Goal: Task Accomplishment & Management: Complete application form

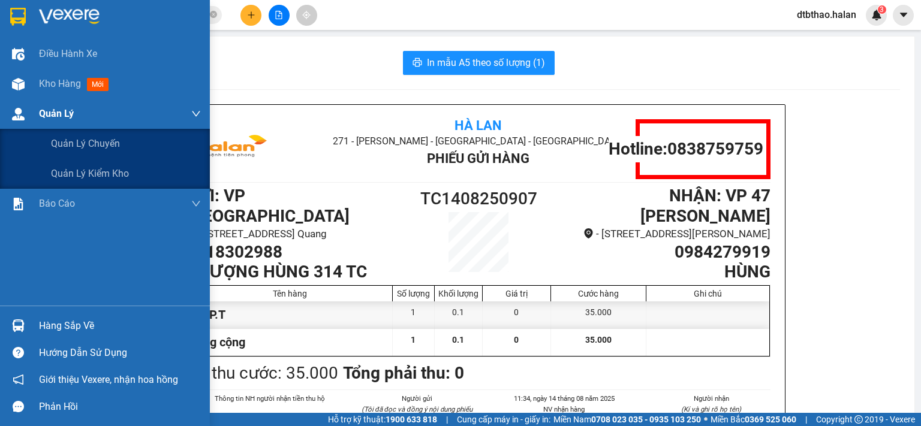
scroll to position [60, 0]
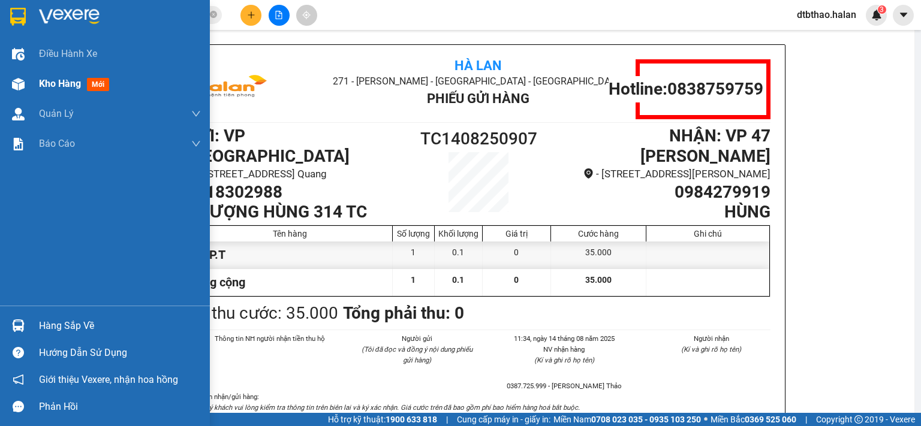
click at [70, 79] on span "Kho hàng" at bounding box center [60, 83] width 42 height 11
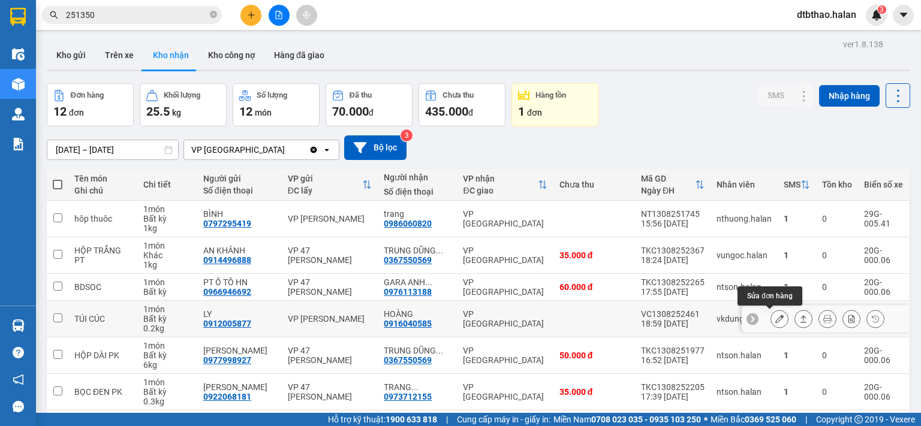
click at [775, 321] on icon at bounding box center [779, 319] width 8 height 8
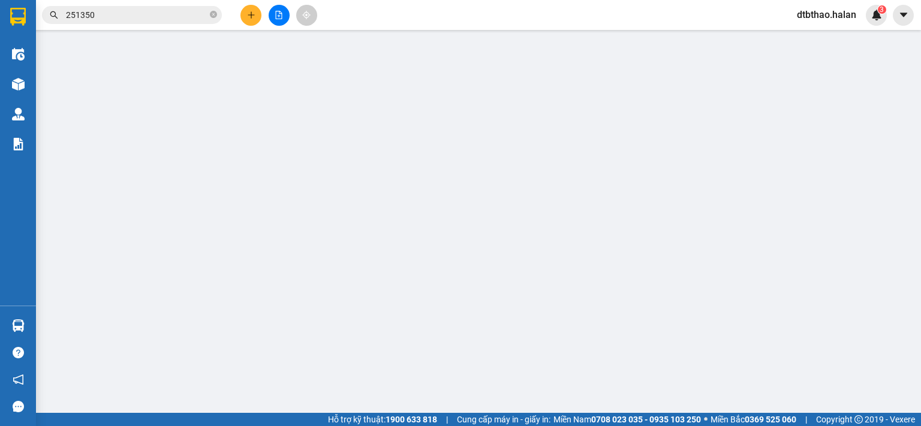
type input "0912005877"
type input "LY"
type input "0916040585"
type input "HOÀNG"
type input "35.000"
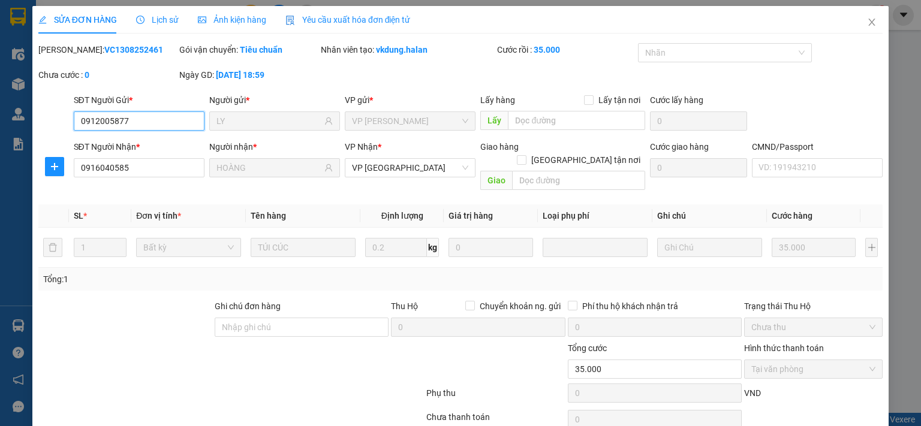
scroll to position [37, 0]
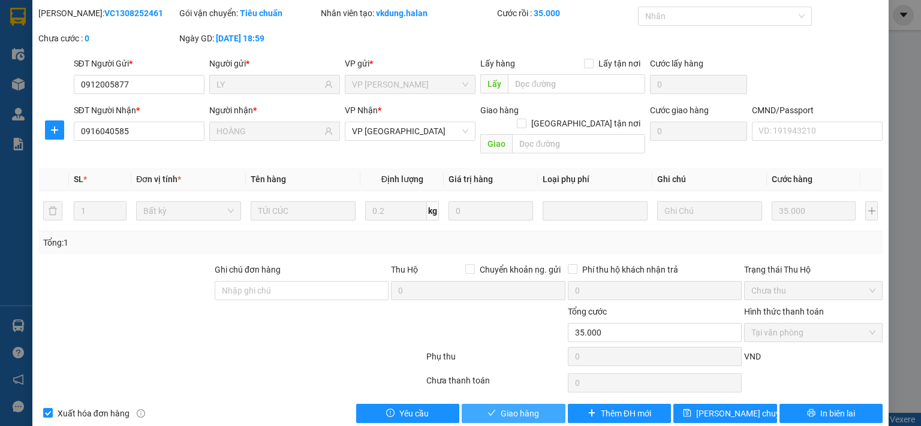
click at [503, 407] on span "Giao hàng" at bounding box center [520, 413] width 38 height 13
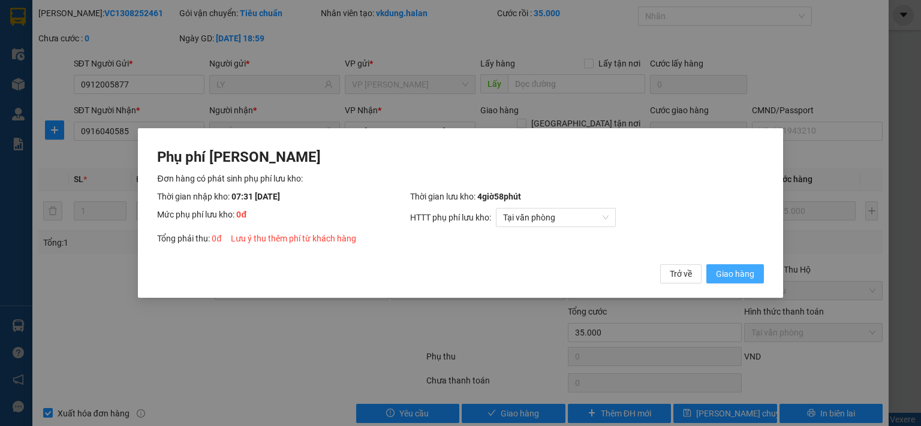
click at [727, 276] on span "Giao hàng" at bounding box center [735, 273] width 38 height 13
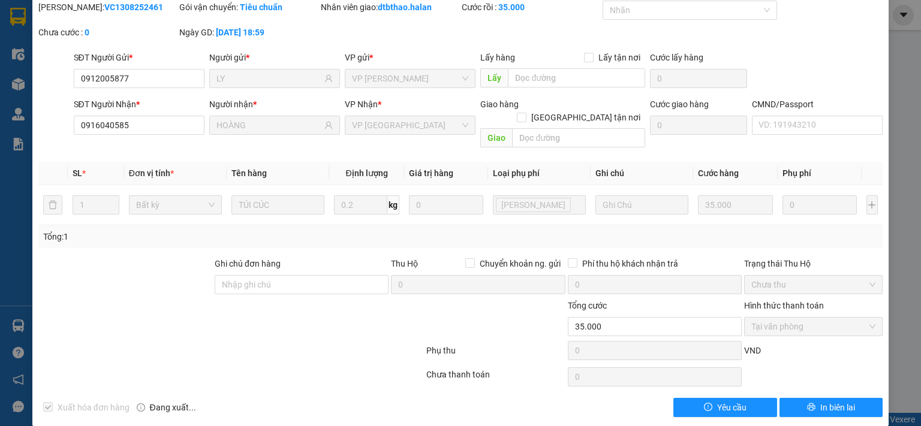
scroll to position [0, 0]
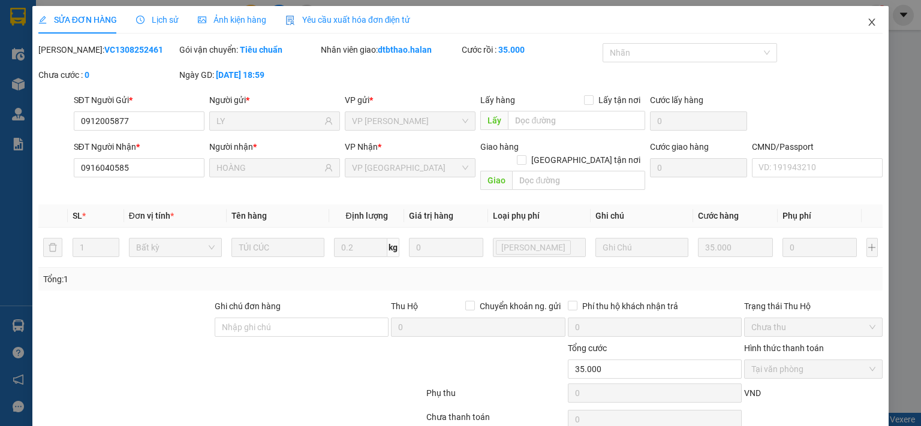
click at [869, 23] on icon "close" at bounding box center [872, 22] width 7 height 7
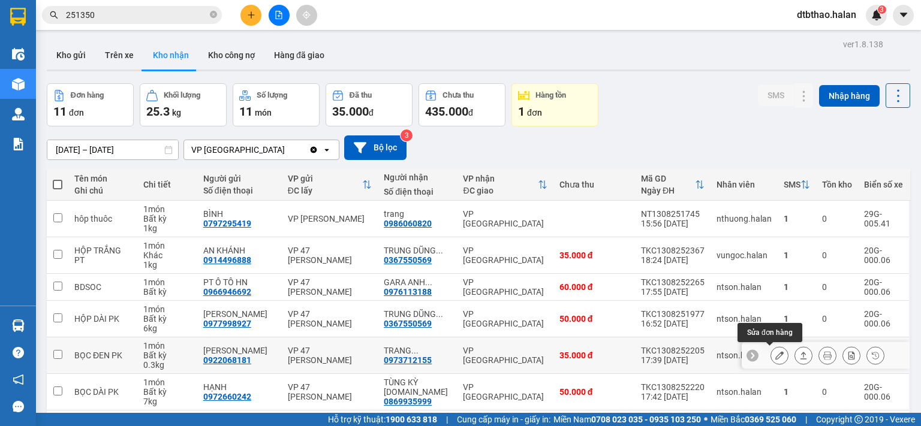
scroll to position [181, 0]
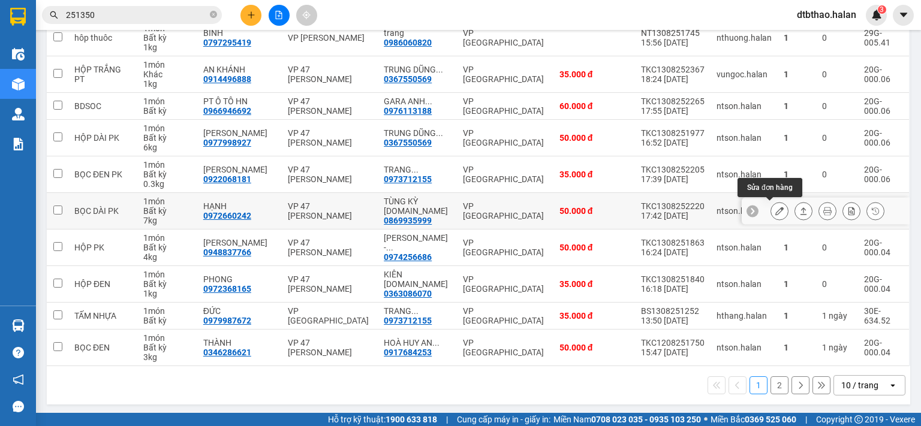
click at [775, 211] on icon at bounding box center [779, 211] width 8 height 8
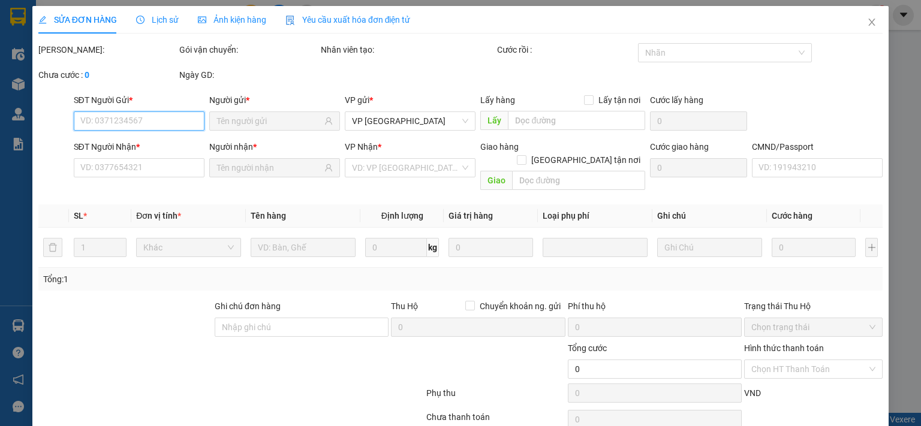
type input "0972660242"
type input "HẠNH"
type input "0869935999"
type input "TÙNG KỲ [DOMAIN_NAME]"
type input "50.000"
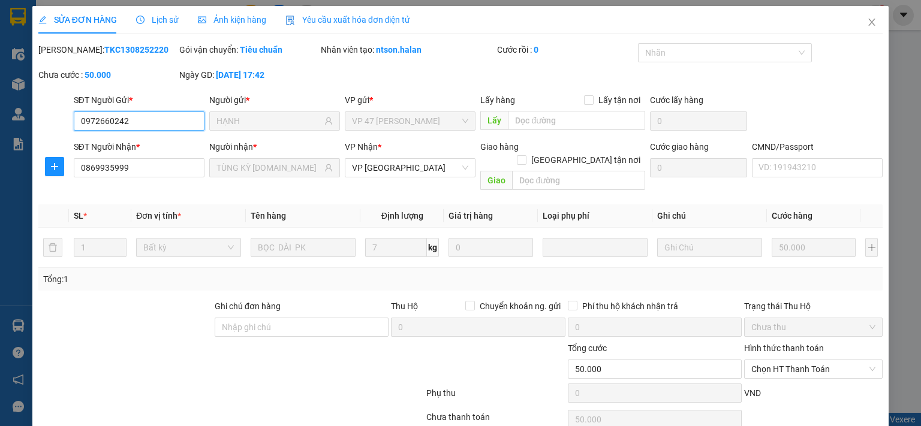
scroll to position [43, 0]
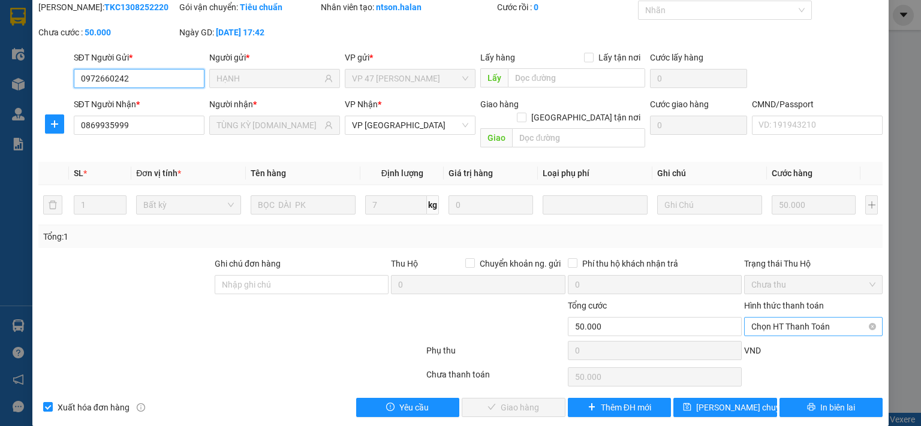
click at [787, 318] on span "Chọn HT Thanh Toán" at bounding box center [813, 327] width 124 height 18
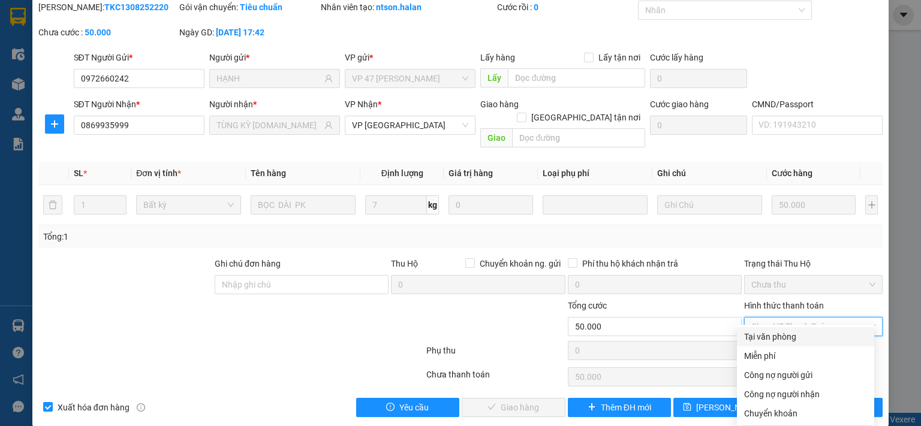
click at [782, 340] on div "Tại văn phòng" at bounding box center [805, 336] width 123 height 13
type input "0"
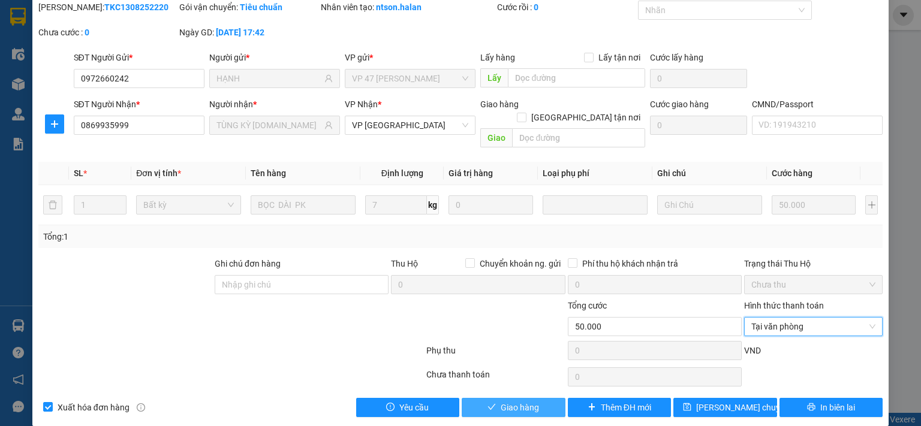
click at [542, 398] on button "Giao hàng" at bounding box center [514, 407] width 104 height 19
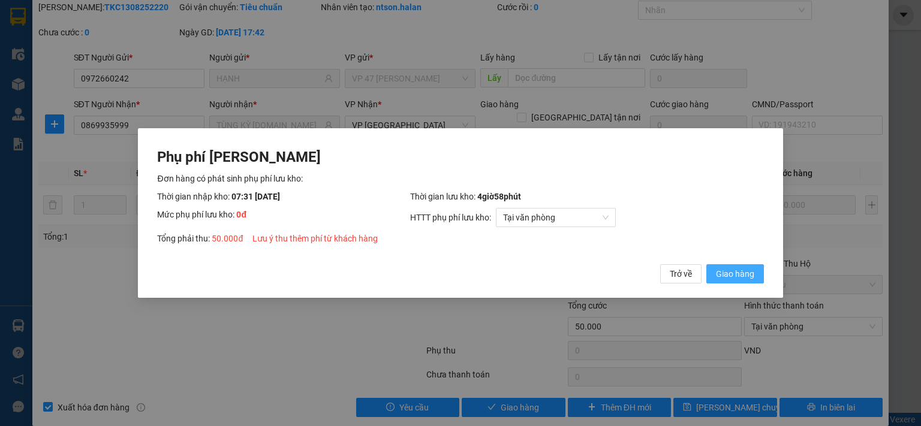
click at [724, 272] on span "Giao hàng" at bounding box center [735, 273] width 38 height 13
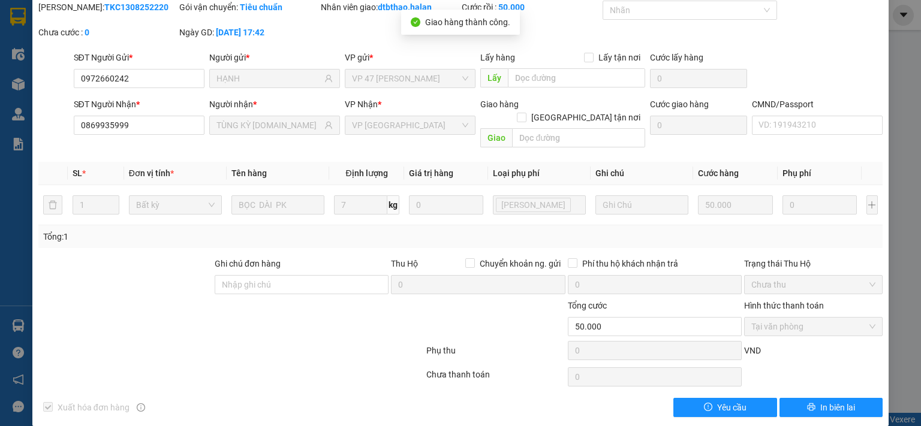
scroll to position [0, 0]
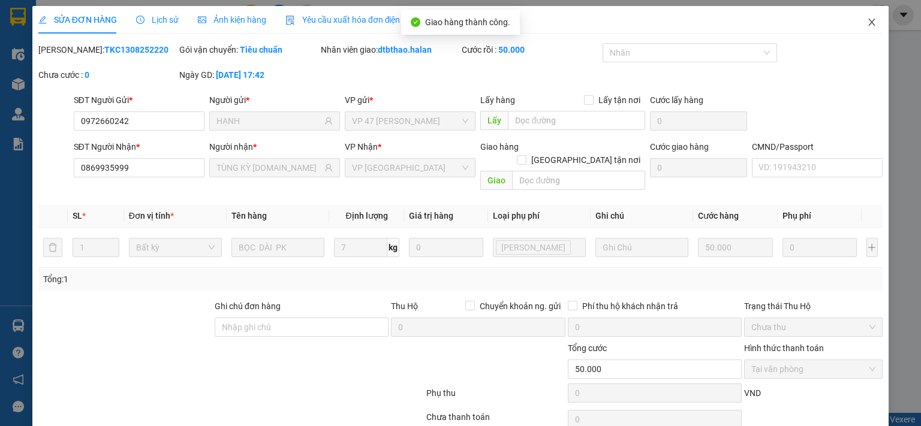
click at [869, 21] on icon "close" at bounding box center [872, 22] width 7 height 7
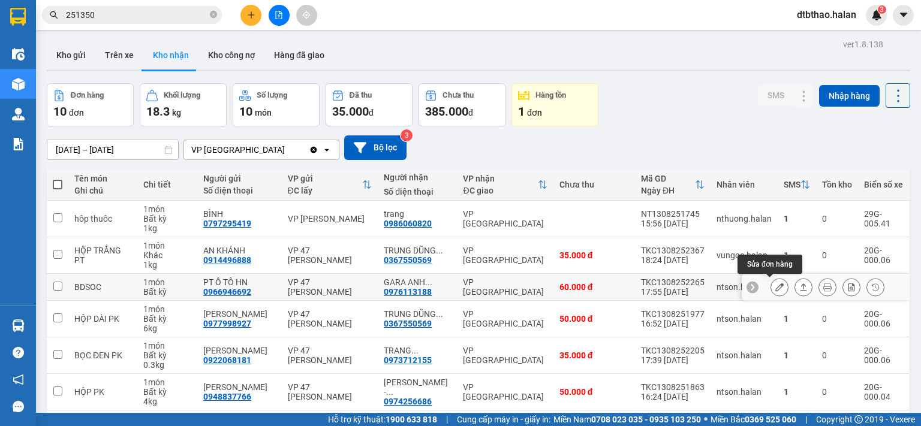
click at [775, 287] on icon at bounding box center [779, 287] width 8 height 8
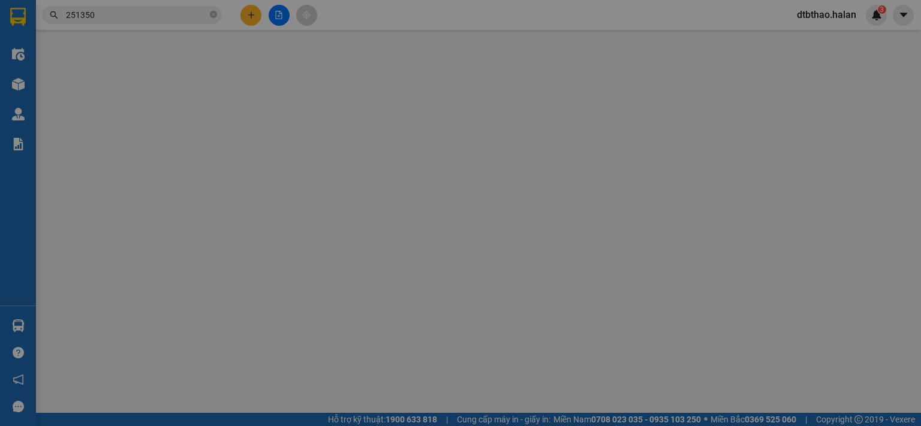
type input "0966946692"
type input "PT Ô TÔ HN"
type input "0976113188"
type input "GARA ANH TUẤN 147BT(37HY)"
type input "60.000"
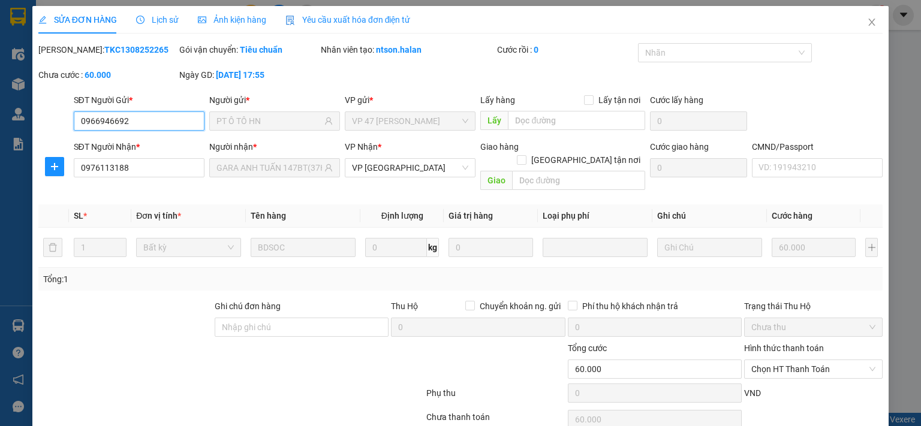
scroll to position [43, 0]
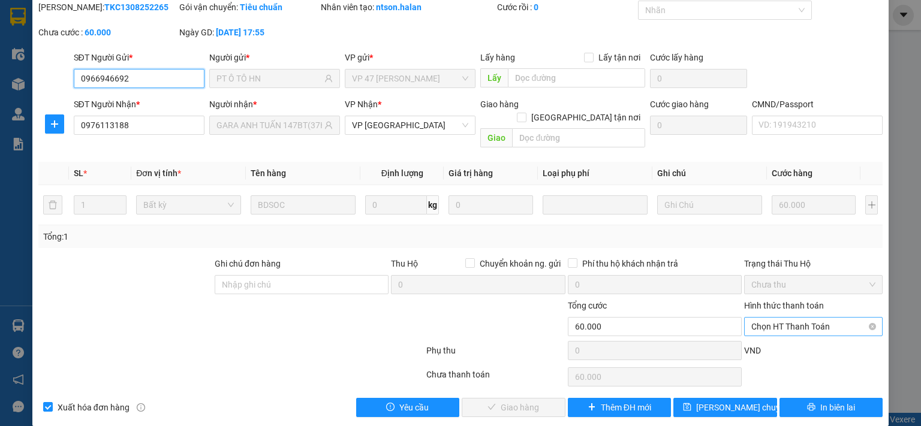
click at [788, 318] on span "Chọn HT Thanh Toán" at bounding box center [813, 327] width 124 height 18
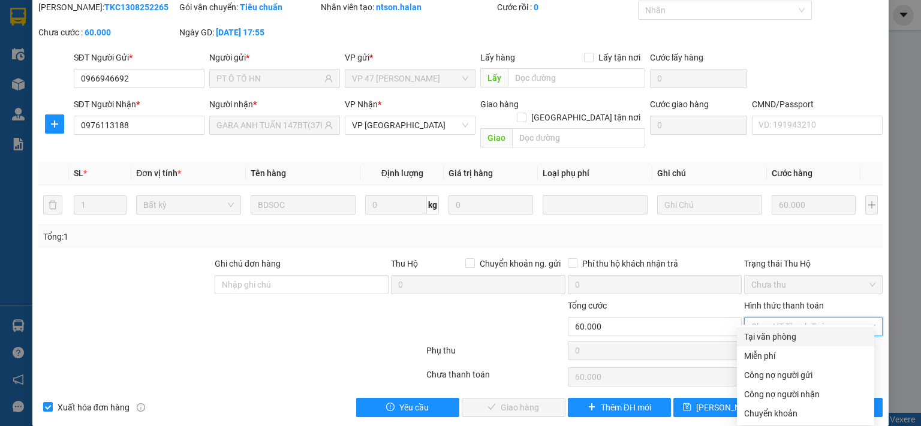
drag, startPoint x: 777, startPoint y: 339, endPoint x: 593, endPoint y: 390, distance: 190.4
click at [771, 340] on div "Tại văn phòng" at bounding box center [805, 336] width 123 height 13
type input "0"
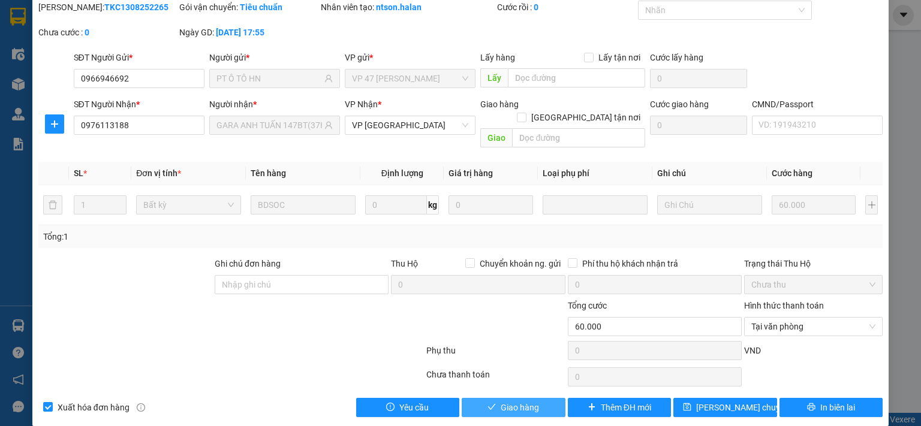
click at [522, 401] on span "Giao hàng" at bounding box center [520, 407] width 38 height 13
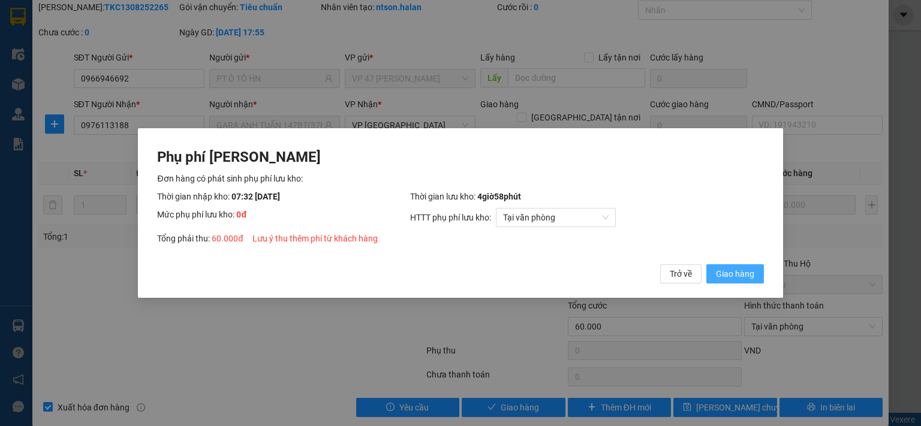
click at [746, 279] on span "Giao hàng" at bounding box center [735, 273] width 38 height 13
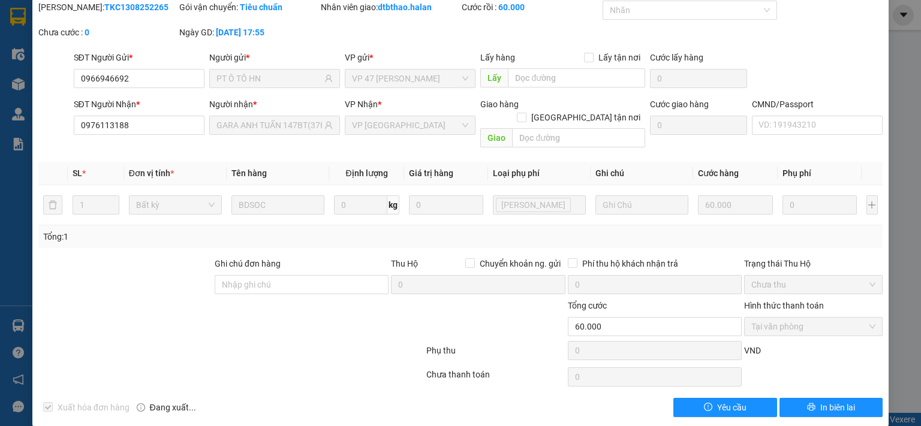
scroll to position [0, 0]
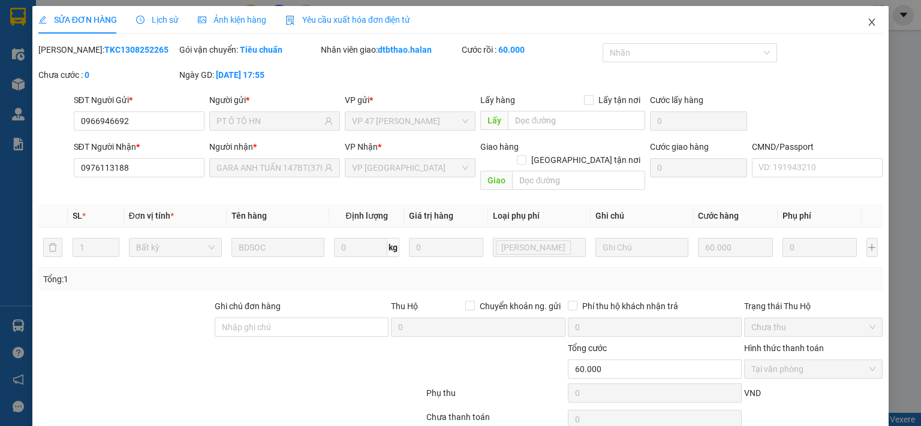
click at [869, 21] on icon "close" at bounding box center [872, 22] width 7 height 7
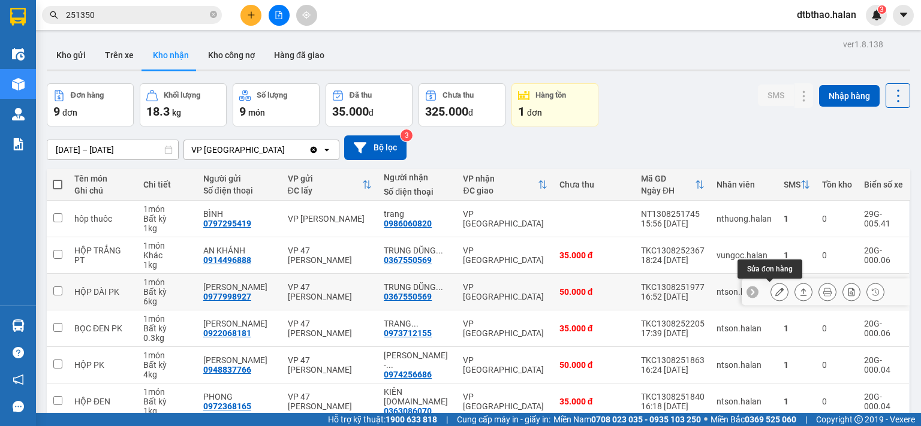
click at [775, 288] on icon at bounding box center [779, 292] width 8 height 8
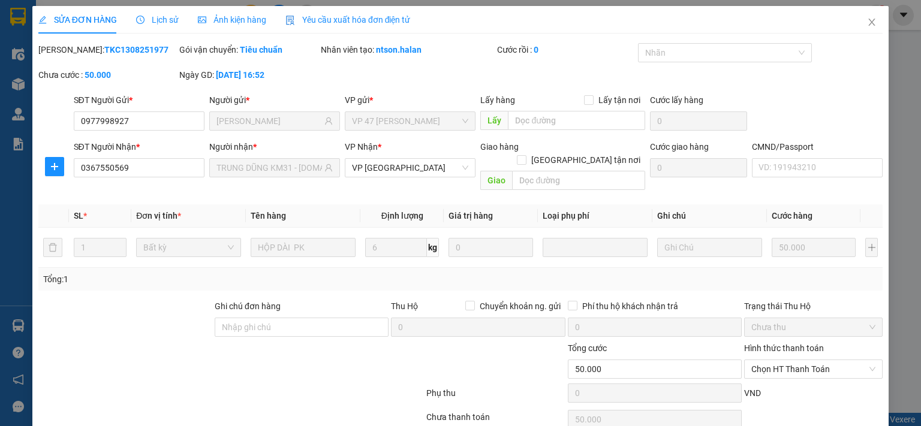
type input "0977998927"
type input "[PERSON_NAME]"
type input "0367550569"
type input "TRUNG DŨNG KM31 - [DOMAIN_NAME]"
type input "50.000"
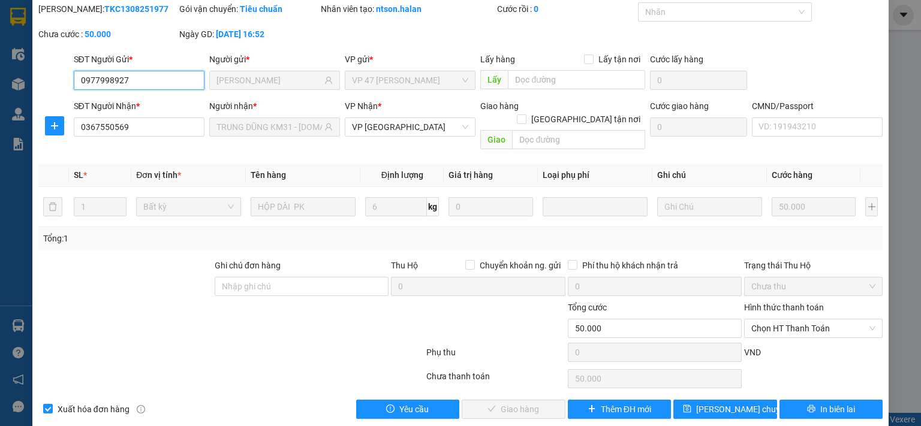
scroll to position [43, 0]
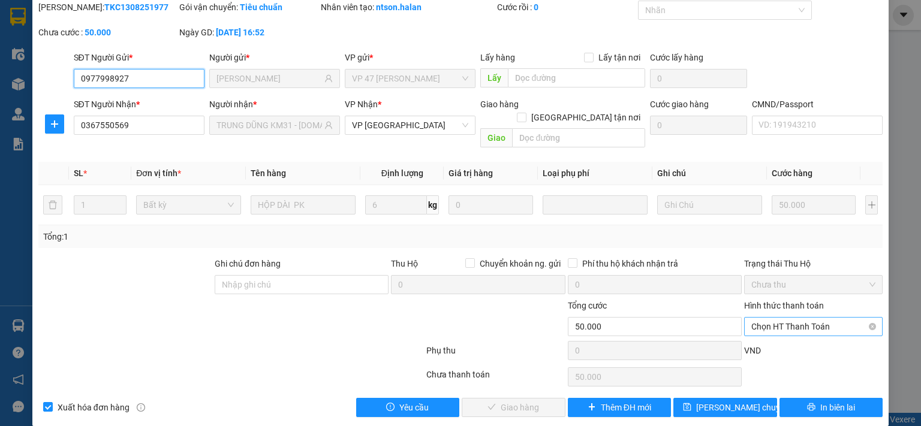
click at [784, 318] on span "Chọn HT Thanh Toán" at bounding box center [813, 327] width 124 height 18
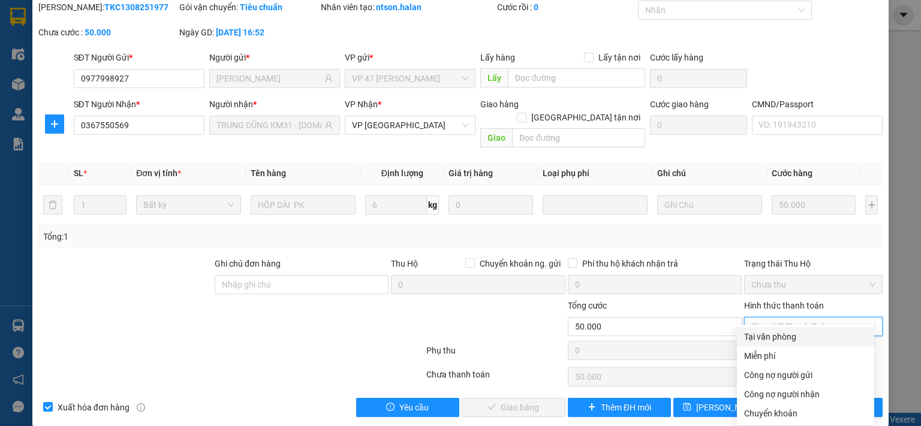
drag, startPoint x: 777, startPoint y: 335, endPoint x: 632, endPoint y: 380, distance: 151.9
click at [775, 336] on div "Tại văn phòng" at bounding box center [805, 336] width 123 height 13
type input "0"
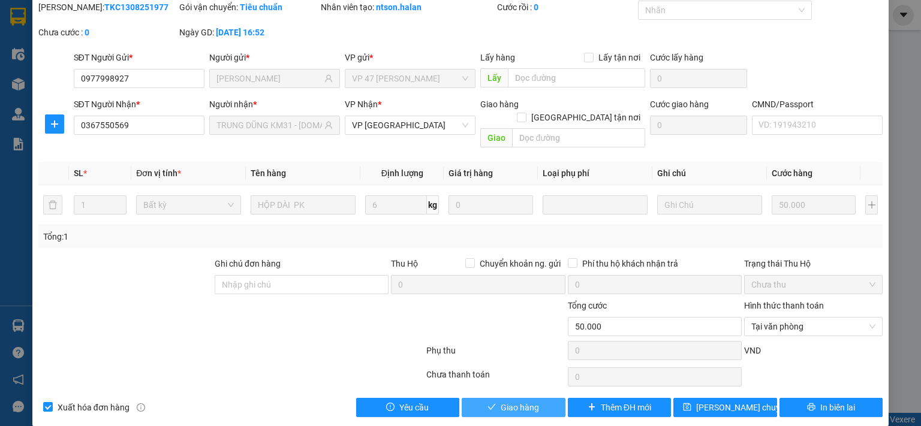
click at [528, 401] on span "Giao hàng" at bounding box center [520, 407] width 38 height 13
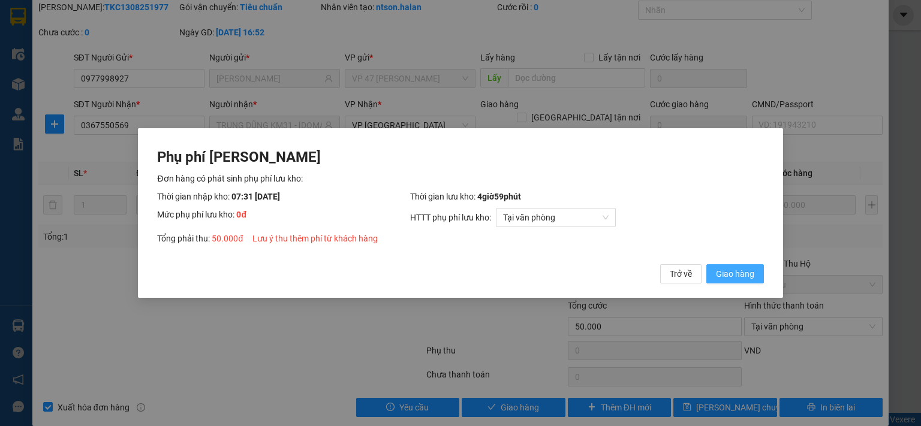
click at [736, 272] on span "Giao hàng" at bounding box center [735, 273] width 38 height 13
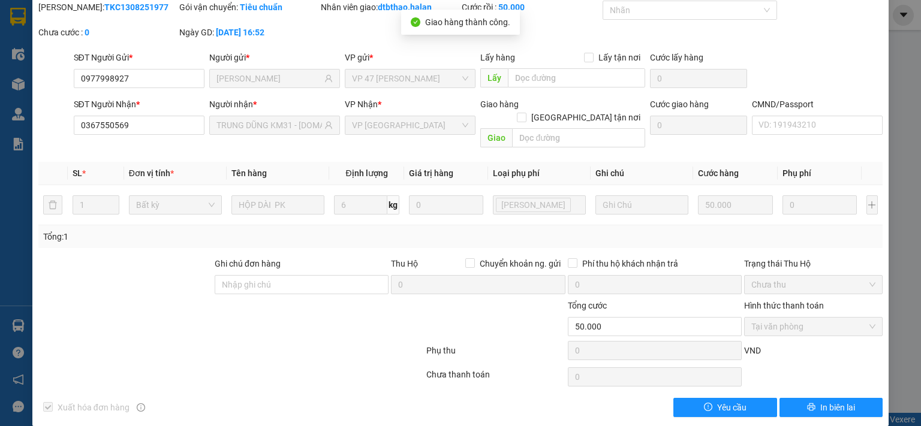
scroll to position [0, 0]
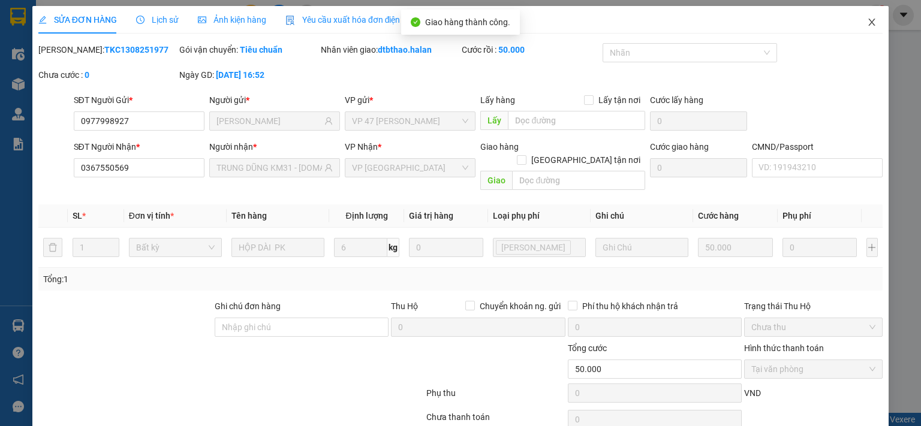
click at [867, 23] on icon "close" at bounding box center [872, 22] width 10 height 10
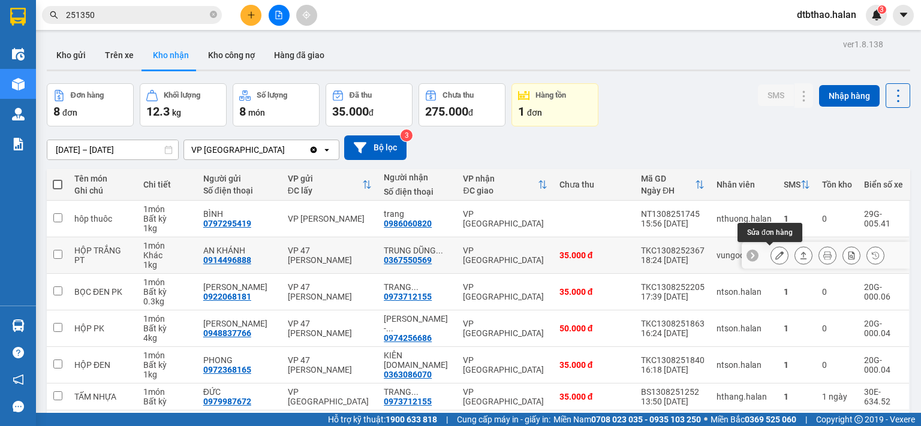
click at [771, 253] on button at bounding box center [779, 255] width 17 height 21
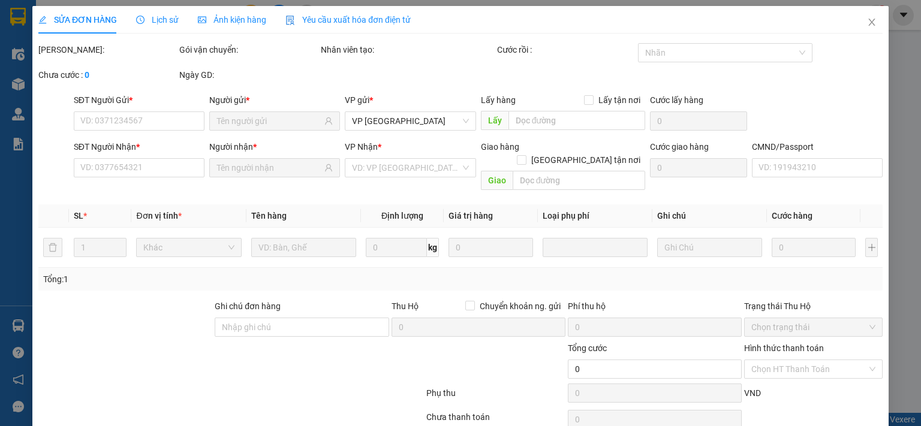
type input "0914496888"
type input "AN KHÁNH"
type input "0367550569"
type input "TRUNG DŨNG KM31 - [DOMAIN_NAME]"
type input "35.000"
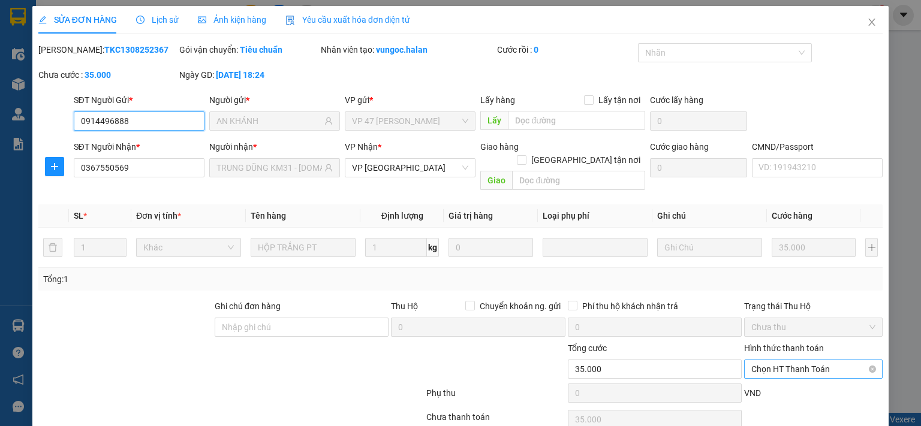
scroll to position [43, 0]
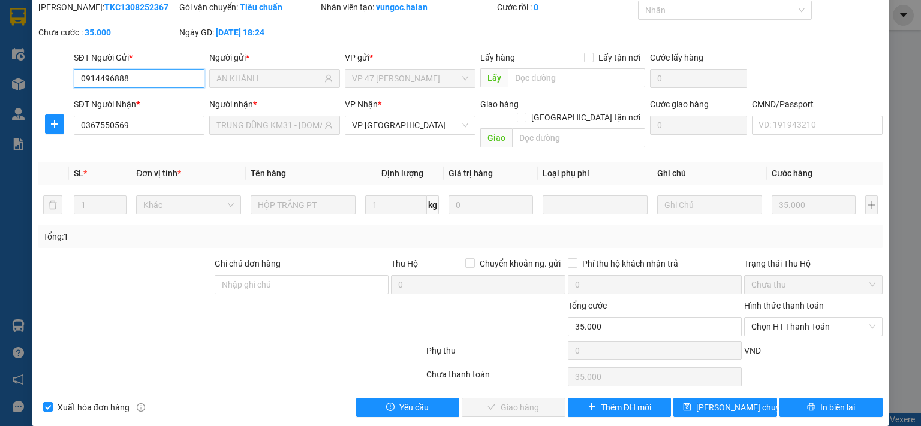
drag, startPoint x: 774, startPoint y: 314, endPoint x: 776, endPoint y: 324, distance: 10.3
click at [775, 318] on span "Chọn HT Thanh Toán" at bounding box center [813, 327] width 124 height 18
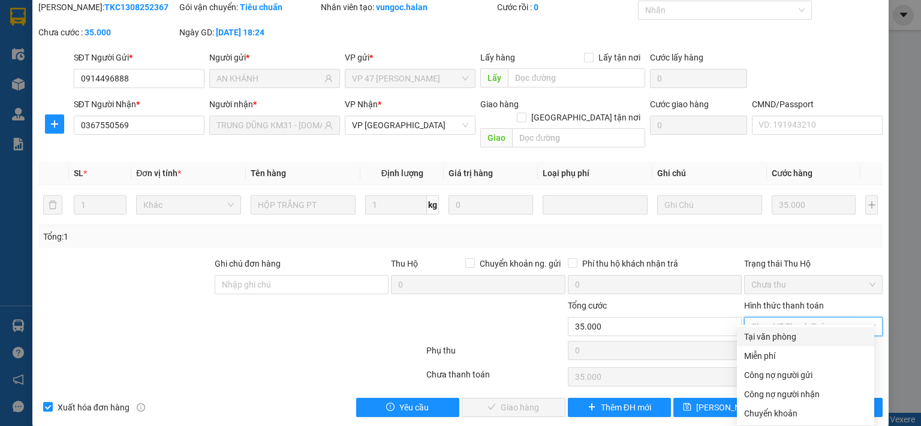
drag, startPoint x: 779, startPoint y: 337, endPoint x: 751, endPoint y: 354, distance: 32.3
click at [779, 338] on div "Tại văn phòng" at bounding box center [805, 336] width 123 height 13
type input "0"
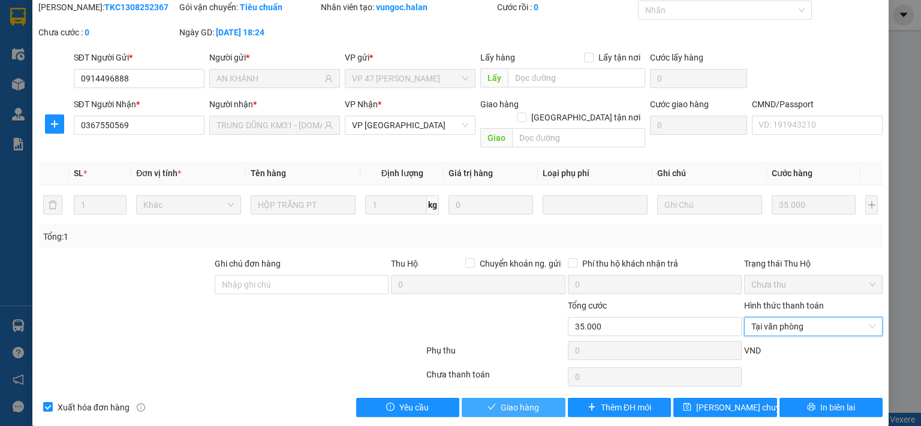
click at [541, 398] on button "Giao hàng" at bounding box center [514, 407] width 104 height 19
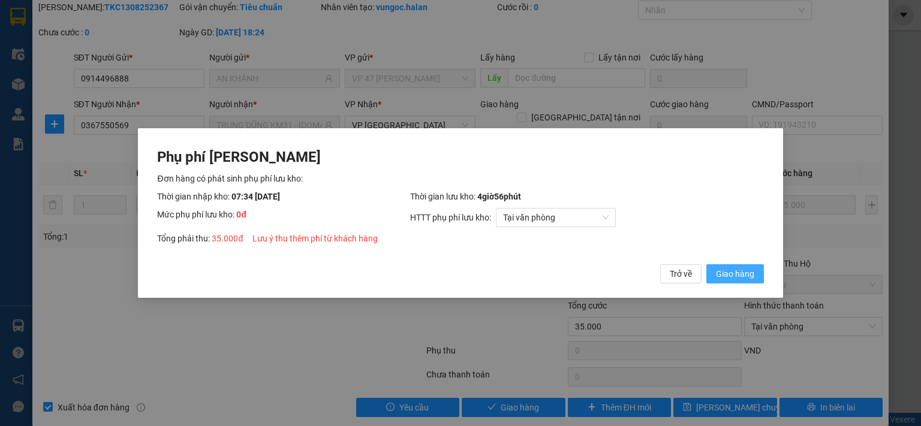
click at [730, 272] on span "Giao hàng" at bounding box center [735, 273] width 38 height 13
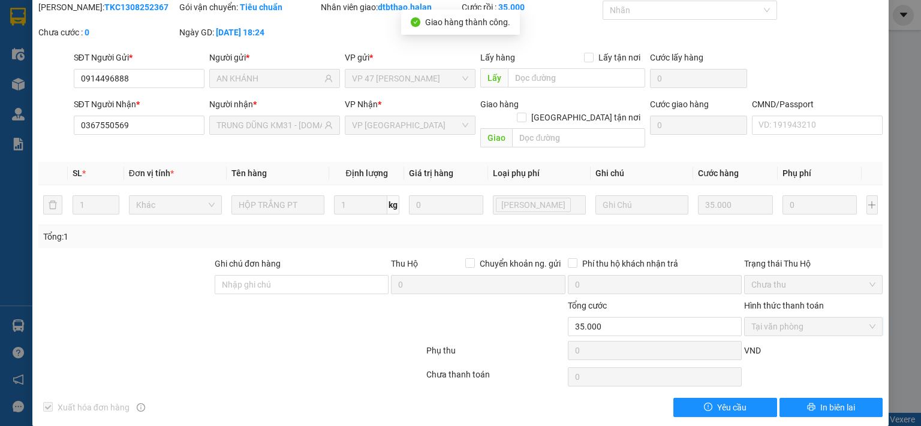
scroll to position [0, 0]
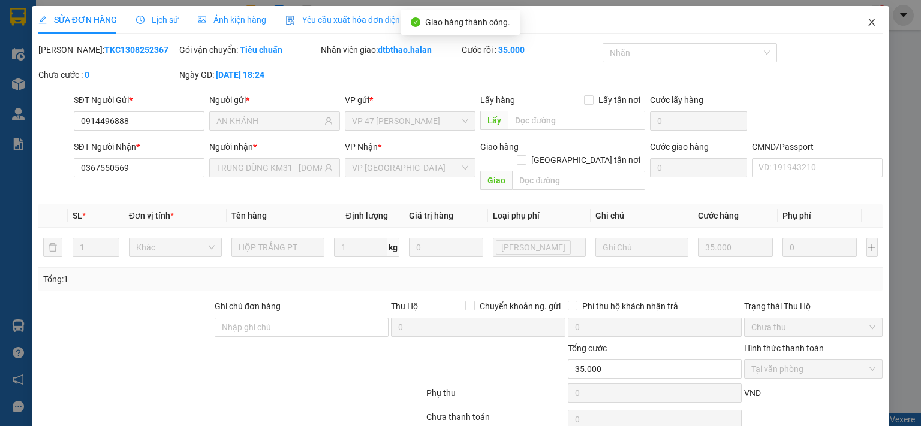
click at [869, 22] on icon "close" at bounding box center [872, 22] width 7 height 7
